Goal: Obtain resource: Download file/media

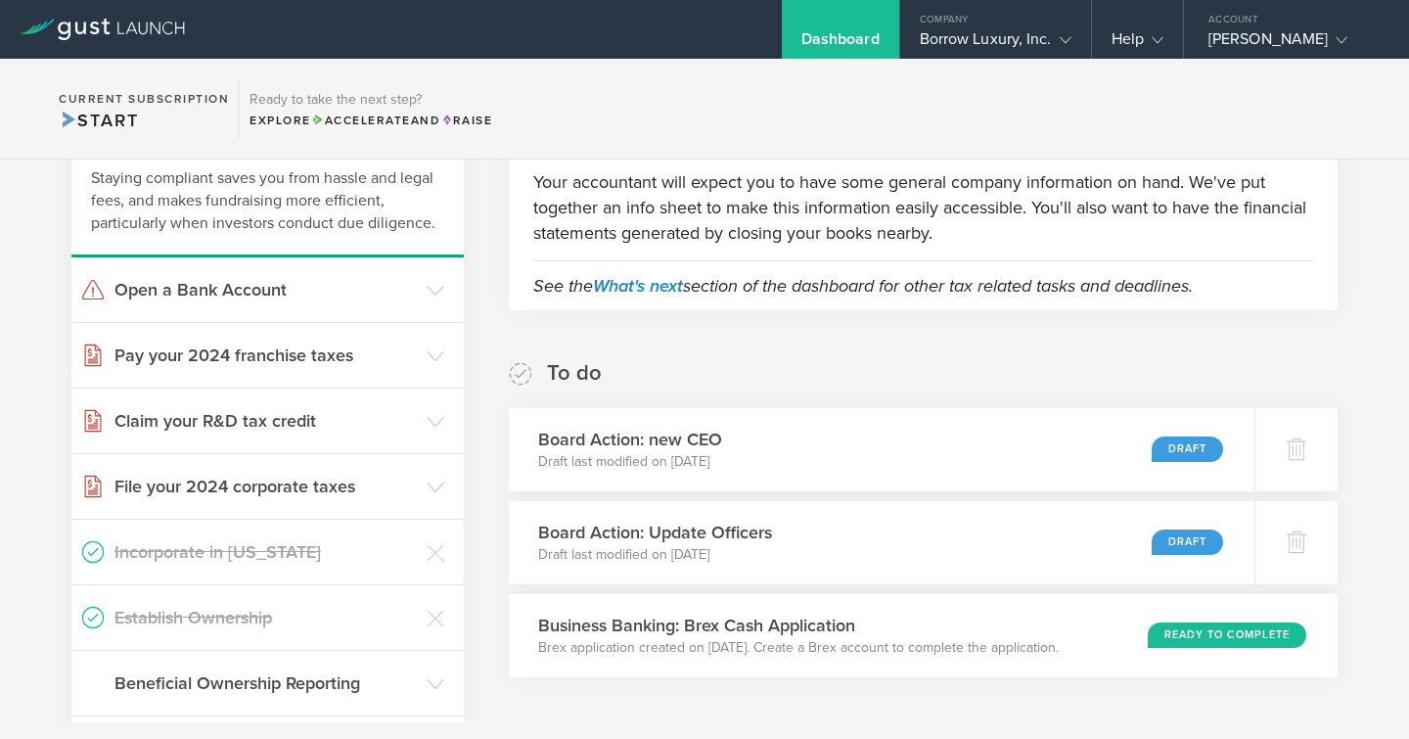
scroll to position [149, 0]
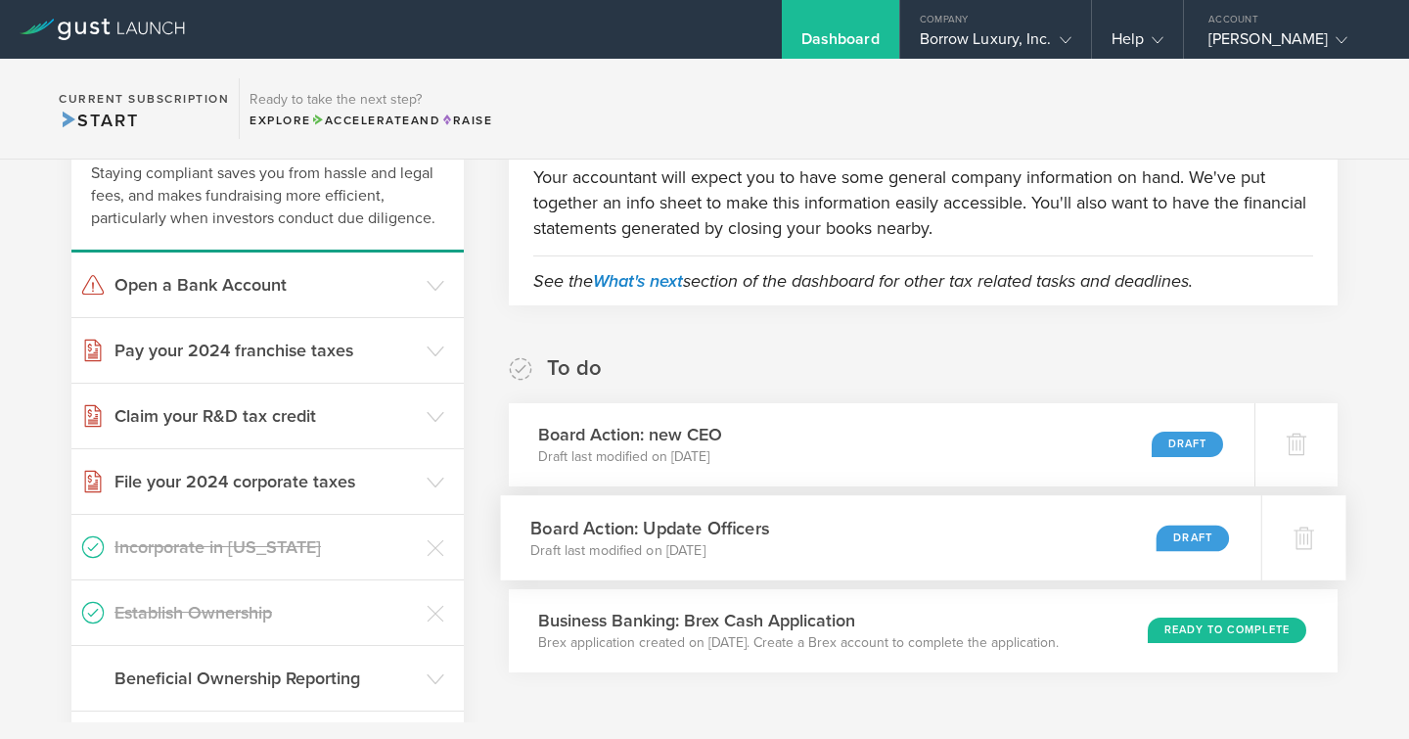
click at [781, 526] on div "Board Action: Update Officers Draft last modified on Sep 2, 2025 Draft" at bounding box center [880, 537] width 761 height 85
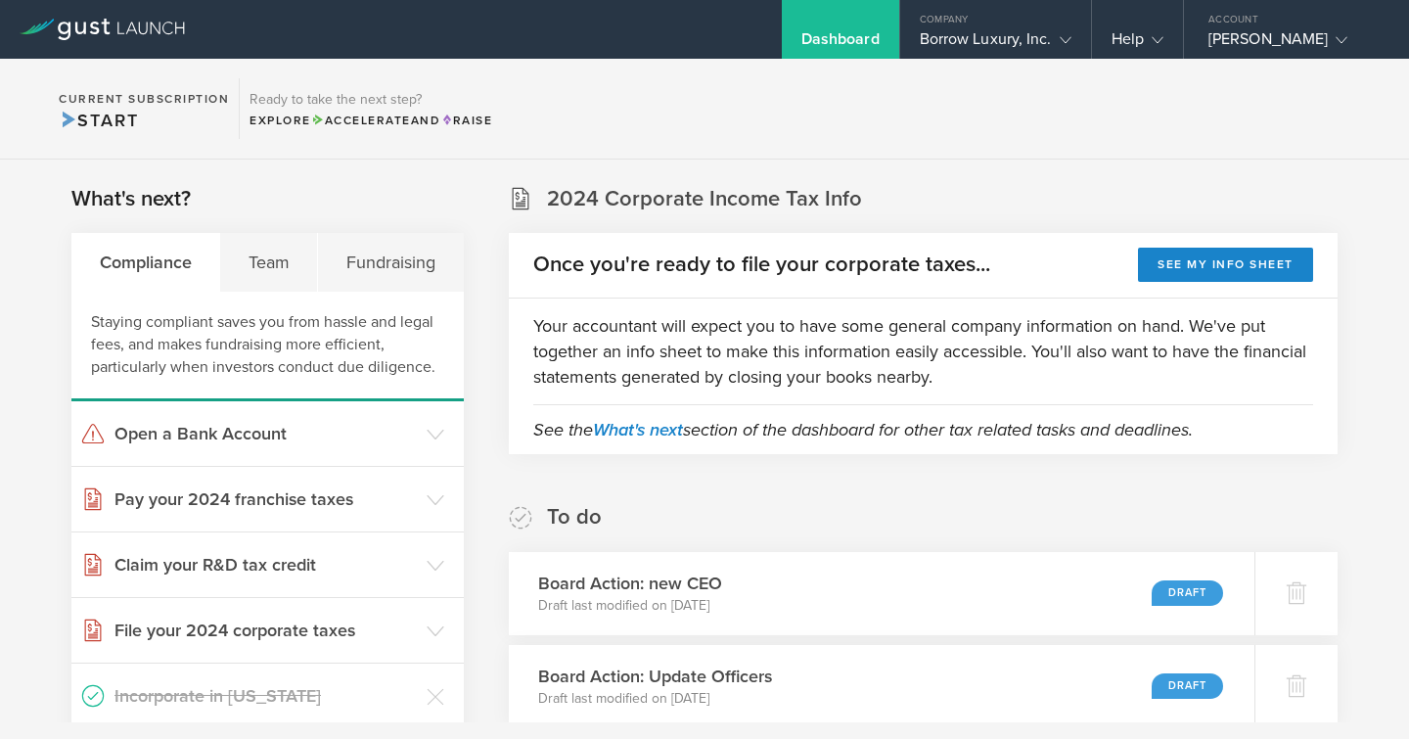
scroll to position [0, 0]
click at [1276, 34] on div "Marisanne Hibbs" at bounding box center [1292, 43] width 166 height 29
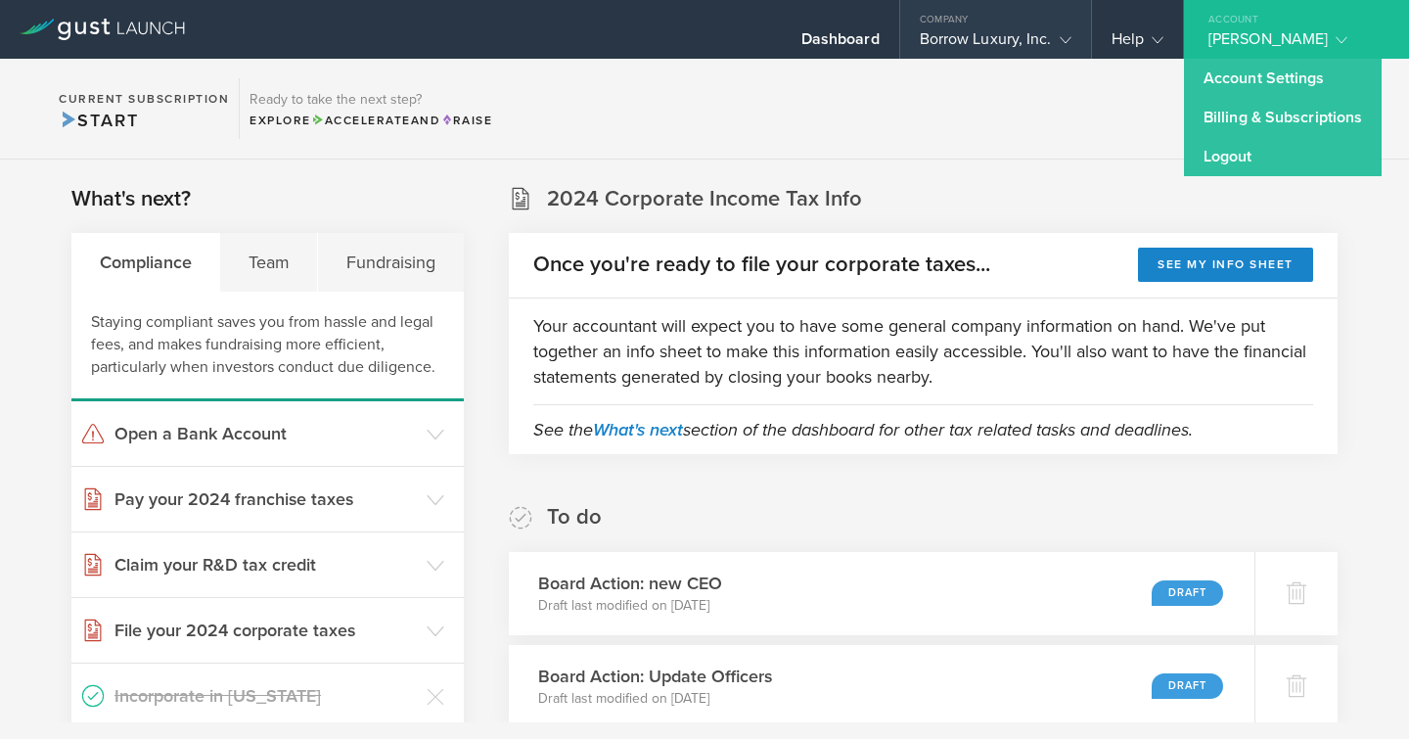
click at [1009, 30] on div "Borrow Luxury, Inc." at bounding box center [996, 43] width 152 height 29
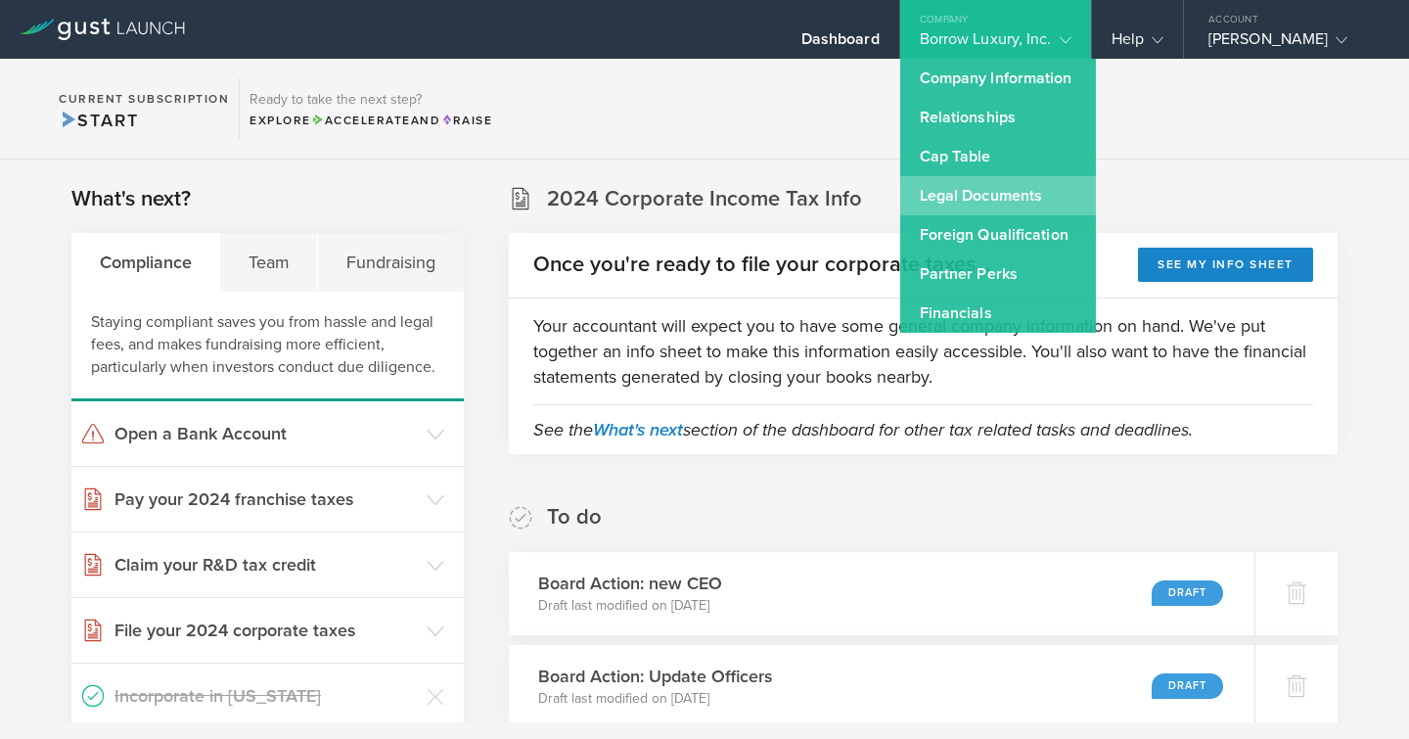
click at [988, 198] on link "Legal Documents" at bounding box center [998, 195] width 196 height 39
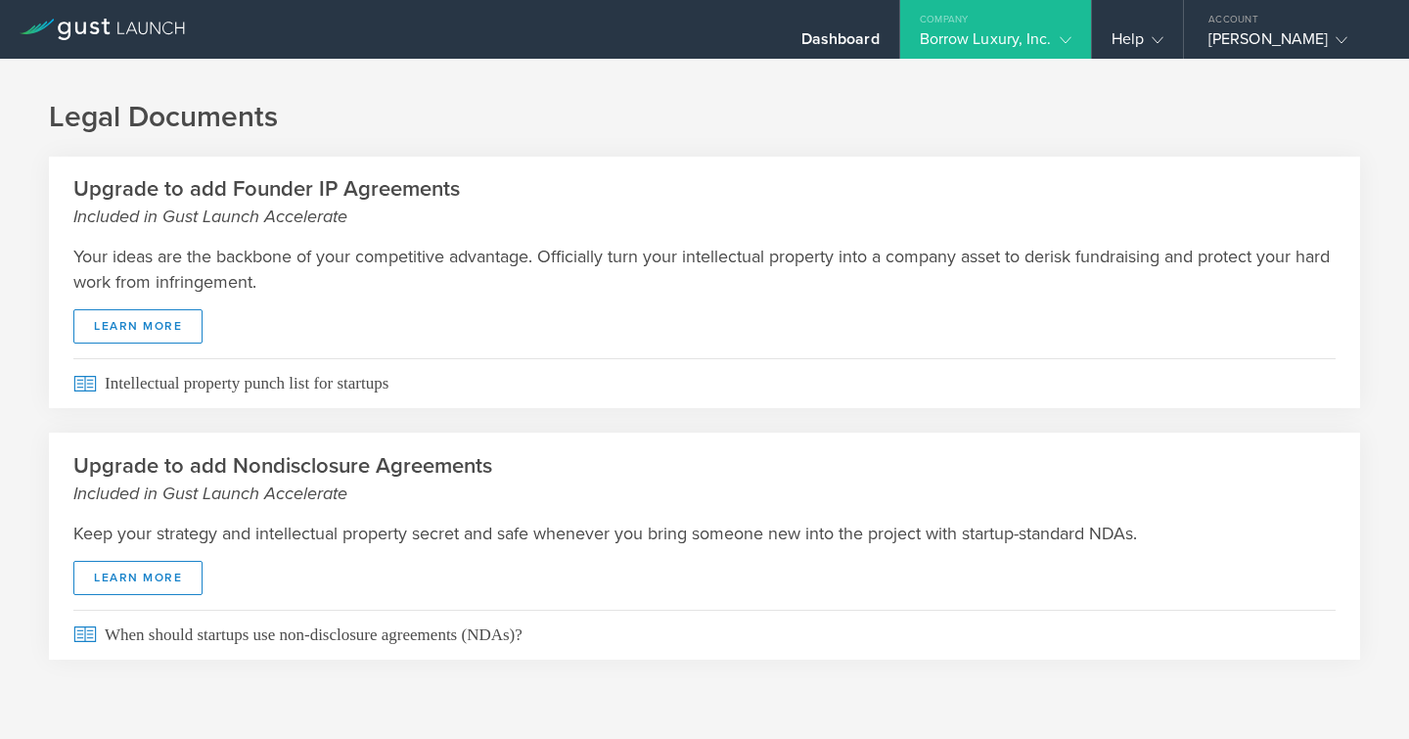
click at [1070, 35] on icon at bounding box center [1066, 40] width 12 height 12
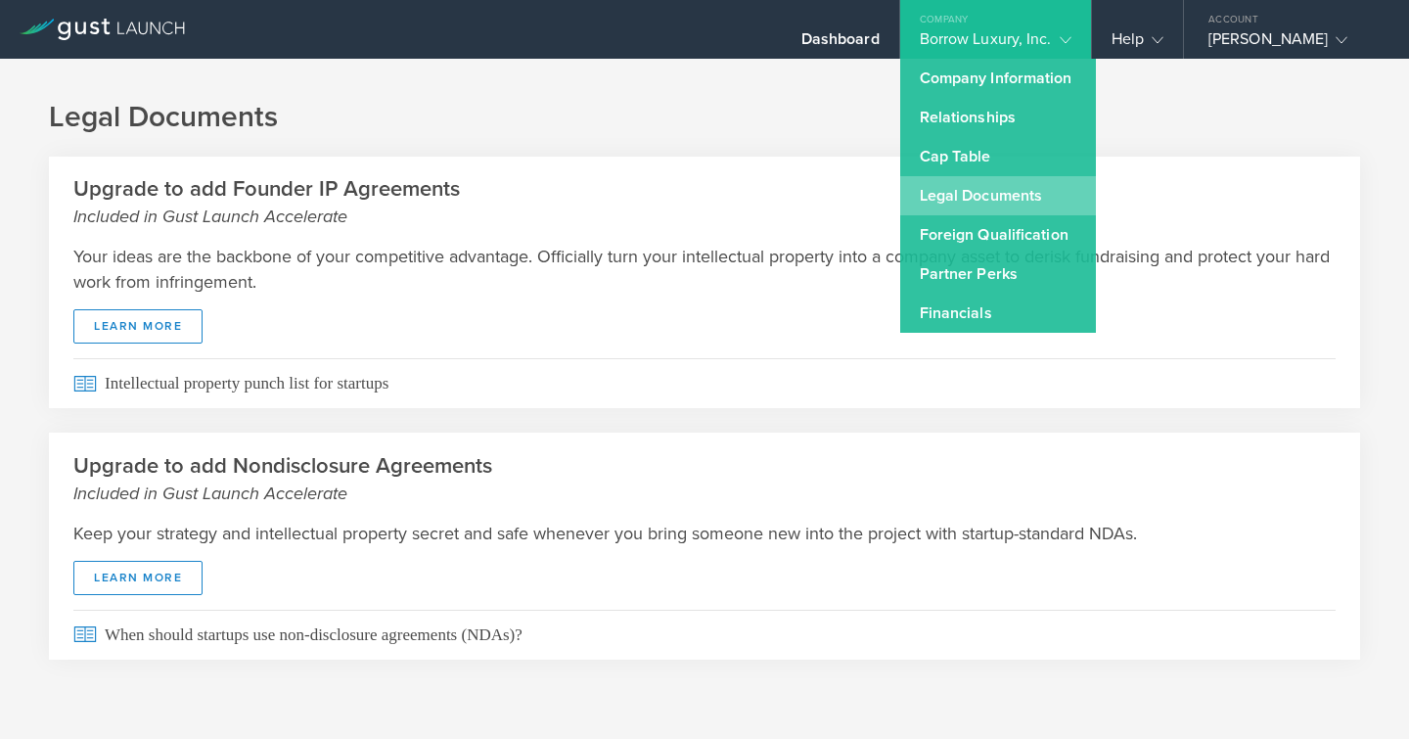
click at [1009, 196] on link "Legal Documents" at bounding box center [998, 195] width 196 height 39
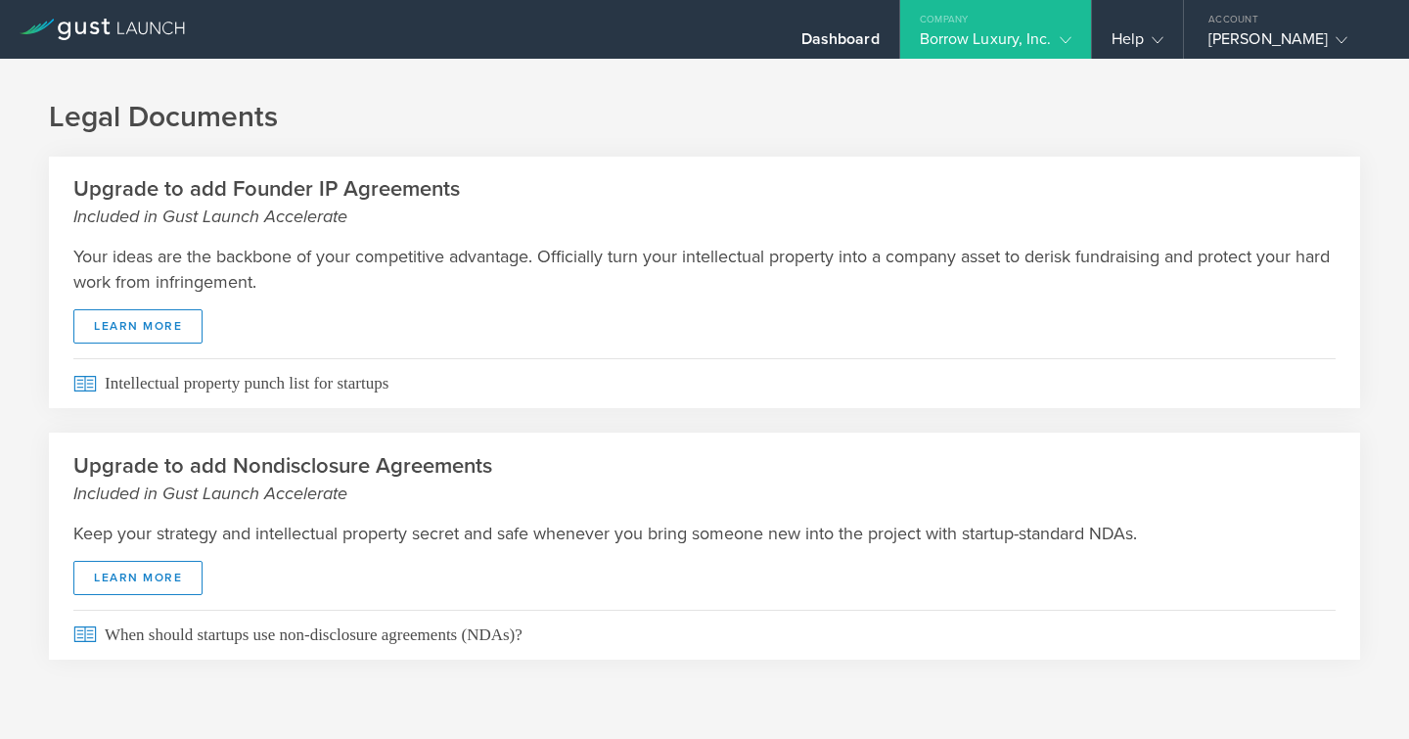
click at [137, 39] on icon at bounding box center [102, 30] width 165 height 22
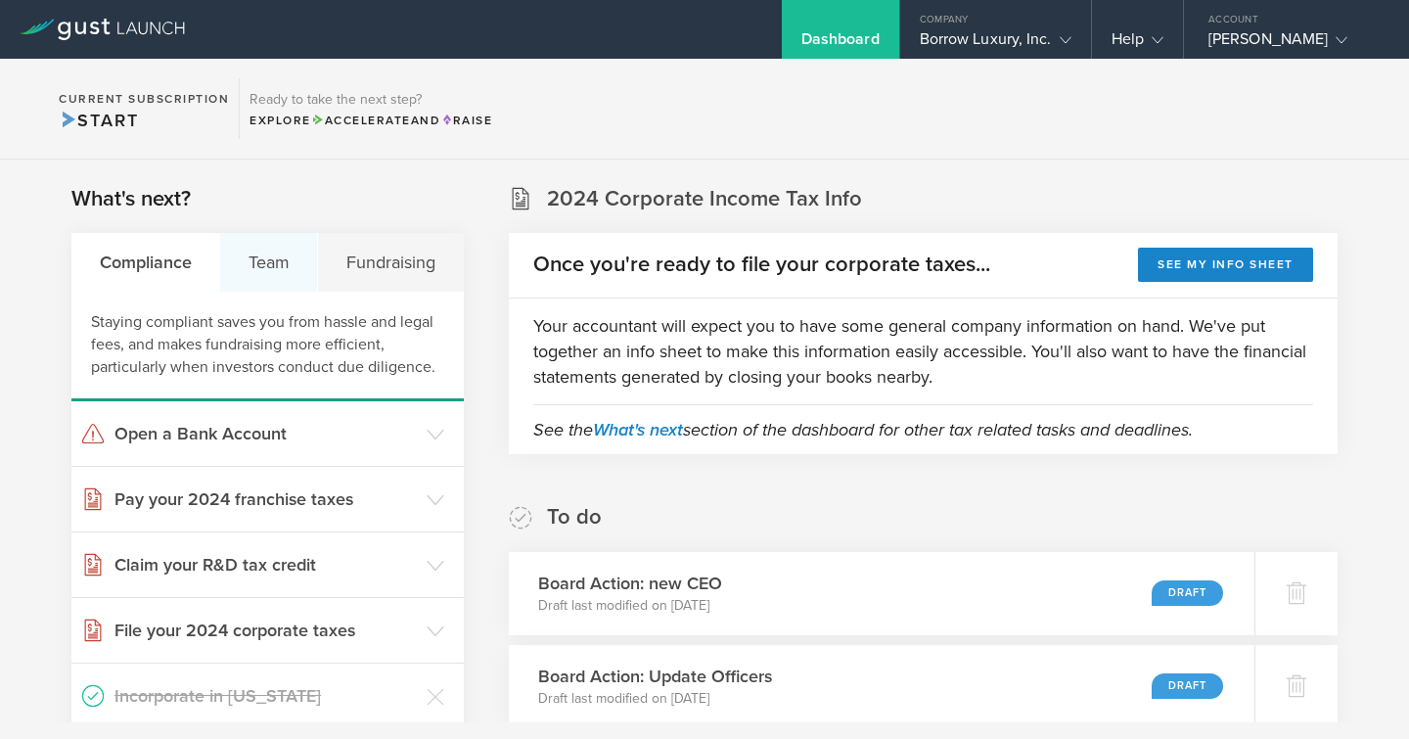
click at [284, 269] on div "Team" at bounding box center [269, 262] width 98 height 59
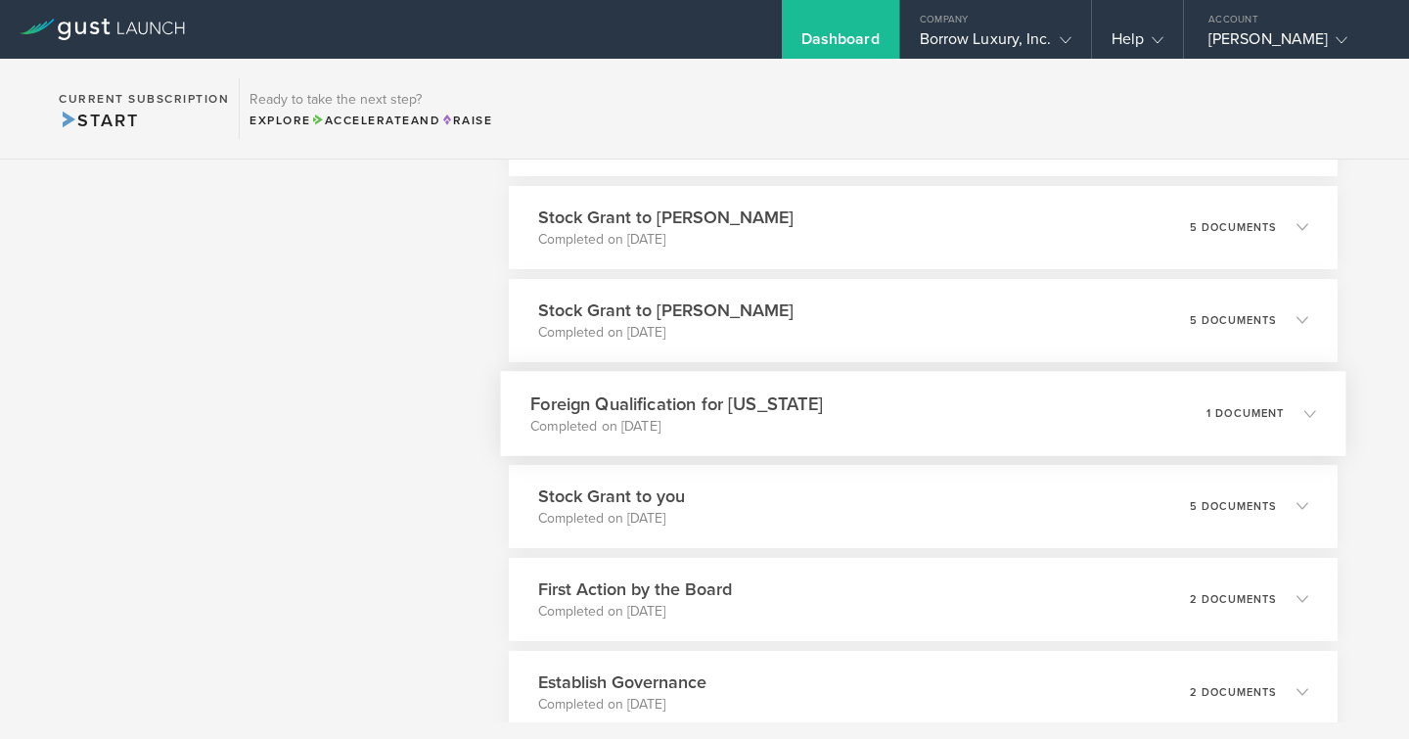
scroll to position [1316, 0]
click at [958, 310] on div "Stock Grant to Dara Cunningham Completed on Dec 9, 2023 5 documents" at bounding box center [922, 323] width 845 height 85
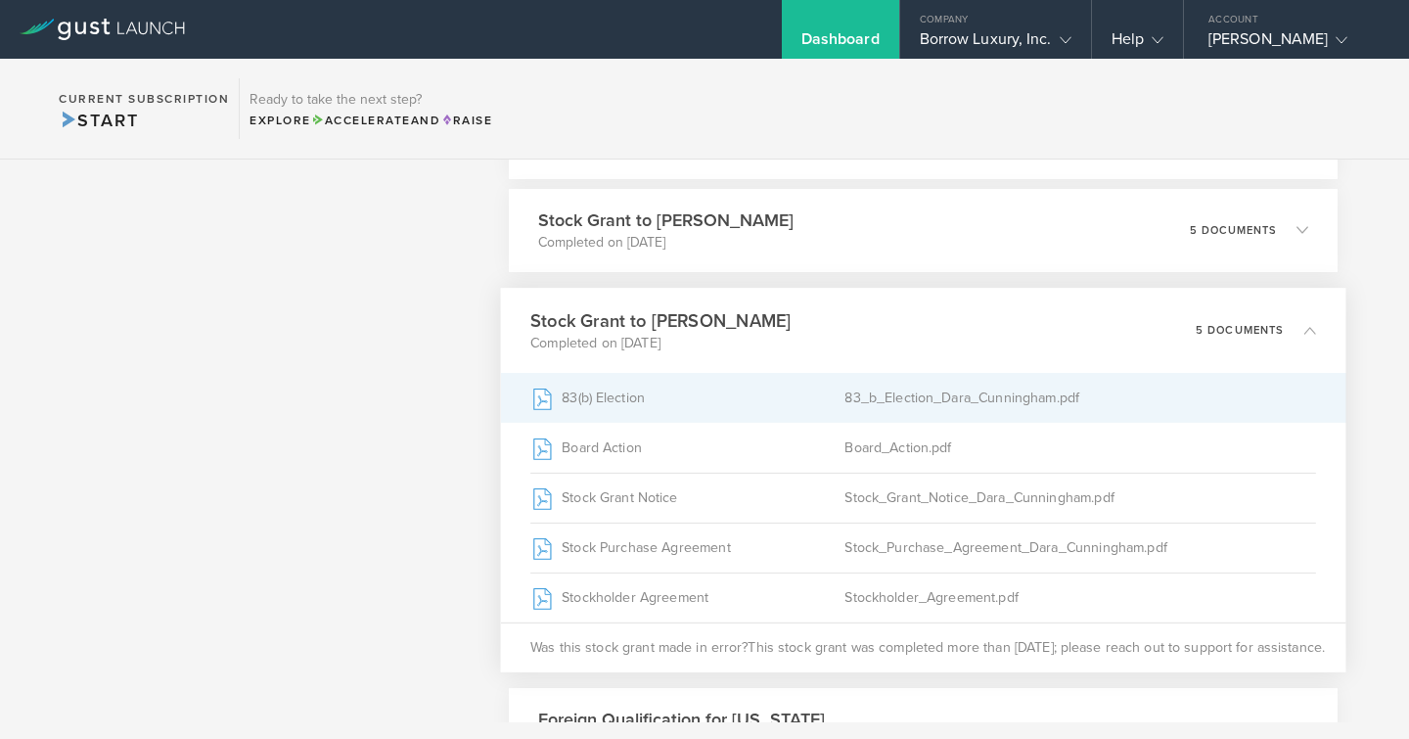
click at [948, 399] on div "83_b_Election_Dara_Cunningham.pdf" at bounding box center [1081, 397] width 472 height 49
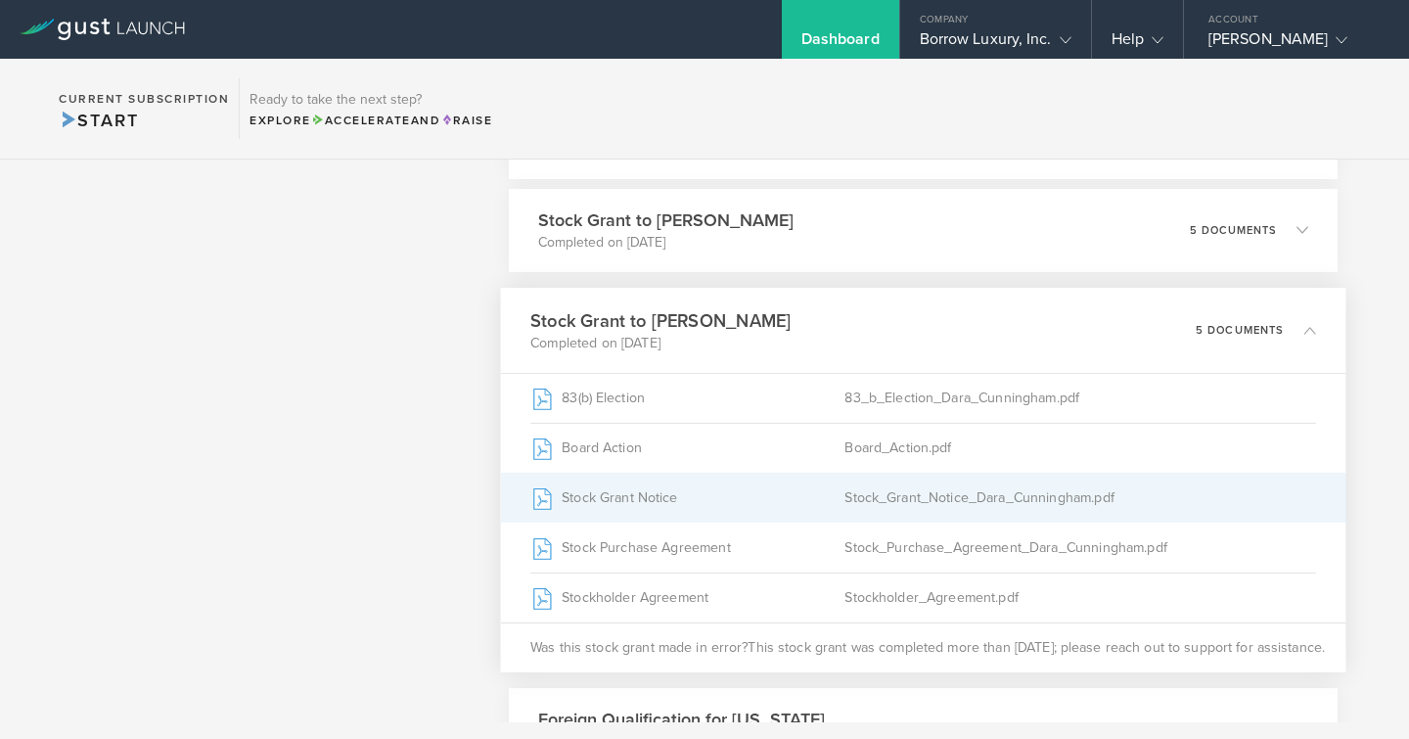
click at [904, 475] on div "Stock_Grant_Notice_Dara_Cunningham.pdf" at bounding box center [1081, 497] width 472 height 49
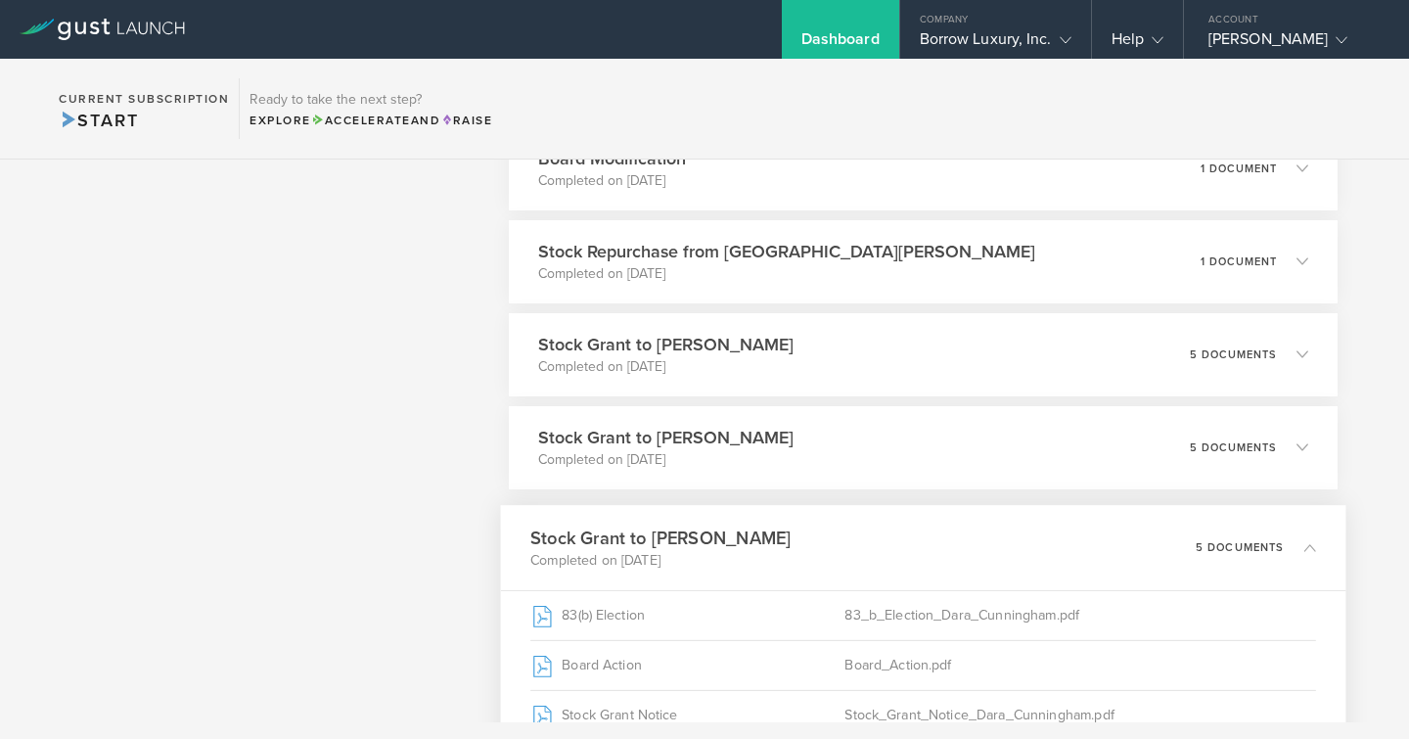
scroll to position [1096, 0]
click at [854, 354] on div "Stock Grant to Kelly Sandefer Completed on Feb 20, 2024 5 documents" at bounding box center [922, 357] width 845 height 85
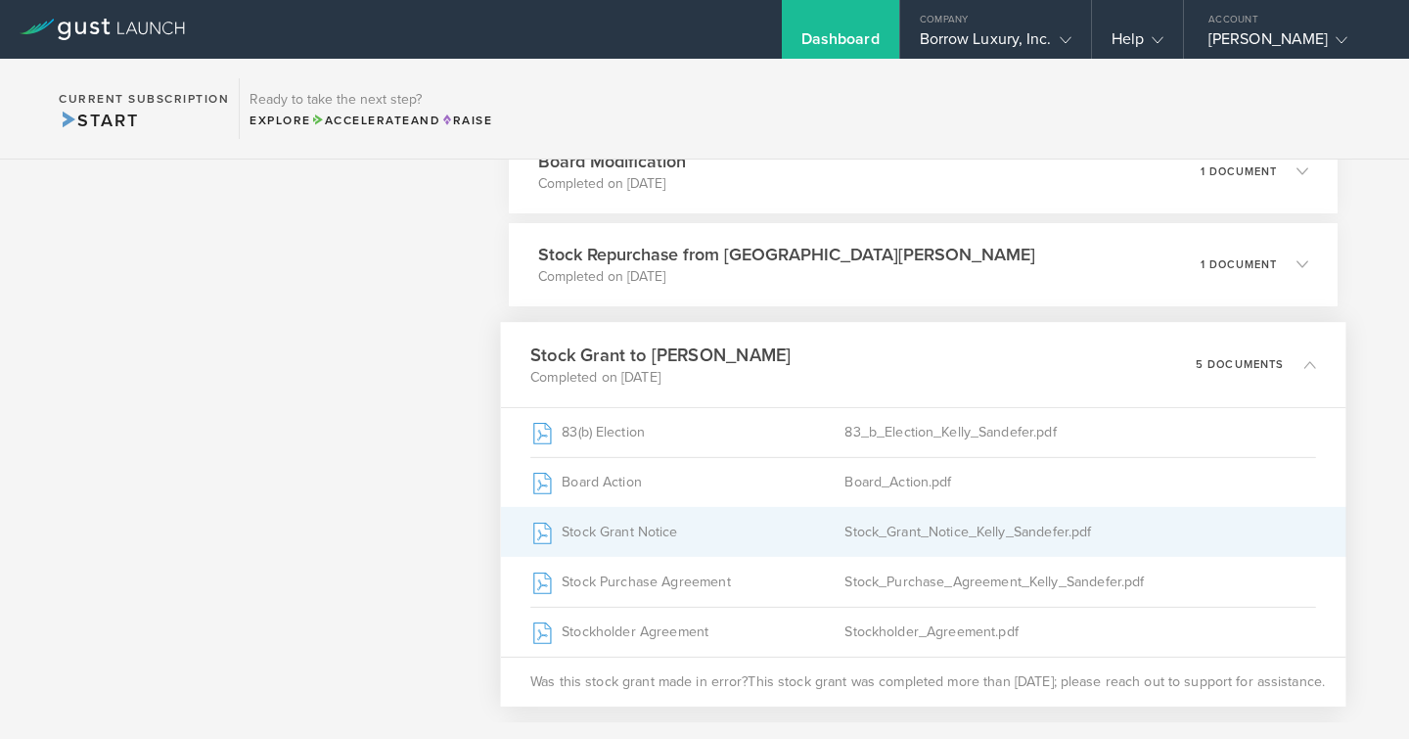
click at [741, 528] on div "Stock Grant Notice" at bounding box center [687, 531] width 314 height 49
